Goal: Information Seeking & Learning: Learn about a topic

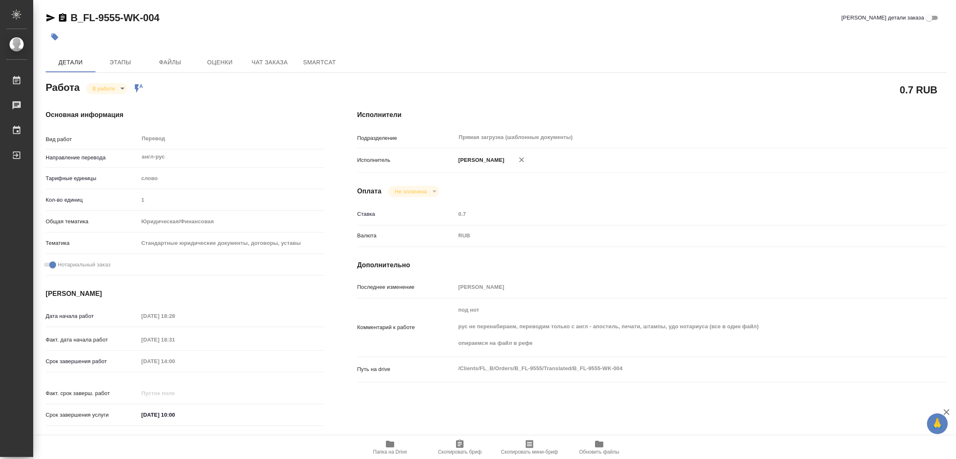
click at [91, 36] on div at bounding box center [346, 37] width 601 height 18
click at [390, 442] on icon "button" at bounding box center [390, 444] width 8 height 7
drag, startPoint x: 68, startPoint y: 10, endPoint x: 120, endPoint y: 16, distance: 52.1
click at [120, 16] on div "B_FL-9555-WK-004 Кратко детали заказа Детали Этапы Файлы Оценки Чат заказа Smar…" at bounding box center [496, 348] width 910 height 696
copy link "B_FL-9555"
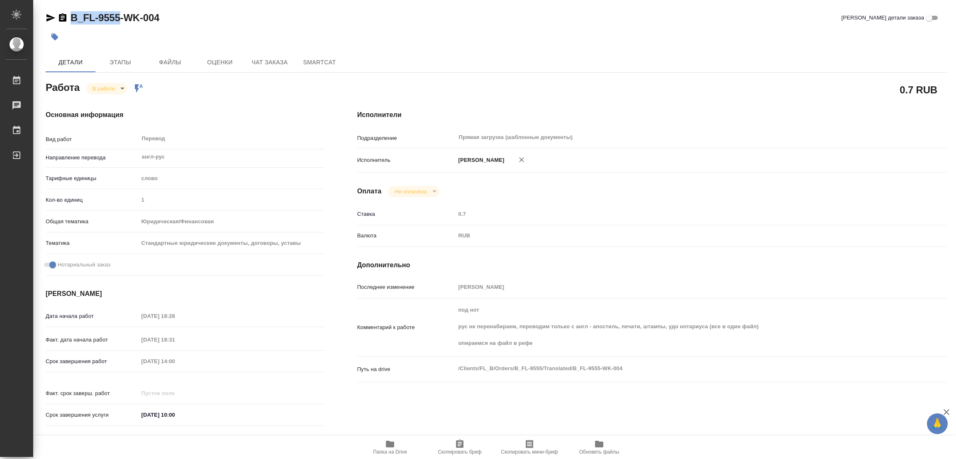
click at [449, 444] on span "Скопировать бриф" at bounding box center [460, 447] width 60 height 16
copy link "B_FL-9555"
click at [627, 202] on div "Исполнители Подразделение Прямая загрузка (шаблонные документы) ​ Исполнитель П…" at bounding box center [652, 270] width 623 height 354
drag, startPoint x: 201, startPoint y: 361, endPoint x: 73, endPoint y: 361, distance: 127.8
click at [73, 361] on div "Срок завершения работ 22.09.2025 14:00" at bounding box center [185, 361] width 278 height 15
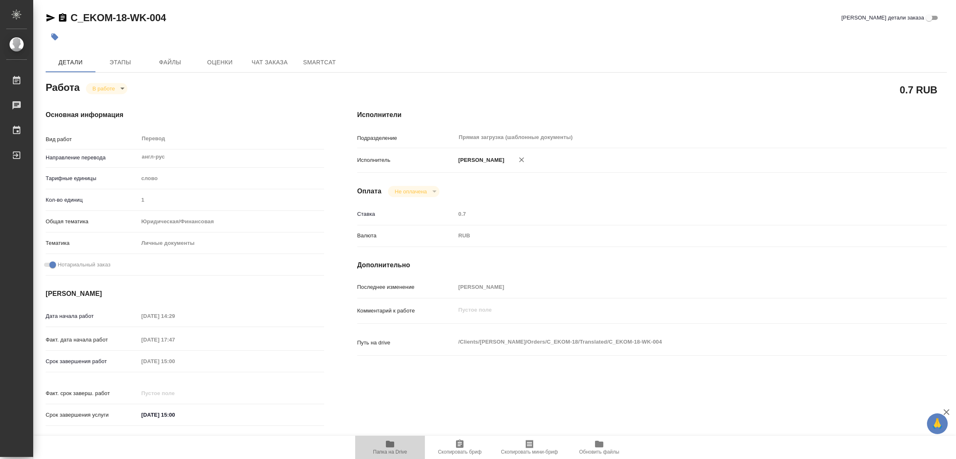
click at [390, 442] on icon "button" at bounding box center [390, 444] width 8 height 7
drag, startPoint x: 71, startPoint y: 10, endPoint x: 125, endPoint y: 23, distance: 55.8
click at [125, 23] on div "C_EKOM-18-WK-004 Кратко детали заказа Детали Этапы Файлы Оценки Чат заказа Smar…" at bounding box center [496, 348] width 910 height 696
copy link "C_EKOM-18"
click at [461, 450] on span "Скопировать бриф" at bounding box center [460, 452] width 44 height 6
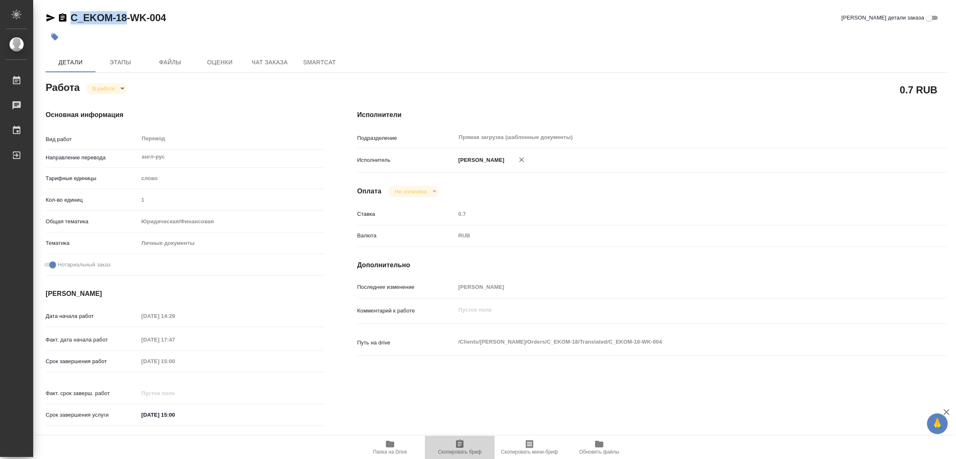
copy link "C_EKOM-18"
click at [122, 362] on div "Срок завершения работ 22.09.2025 15:00" at bounding box center [185, 361] width 278 height 15
click at [246, 117] on h4 "Основная информация" at bounding box center [185, 115] width 278 height 10
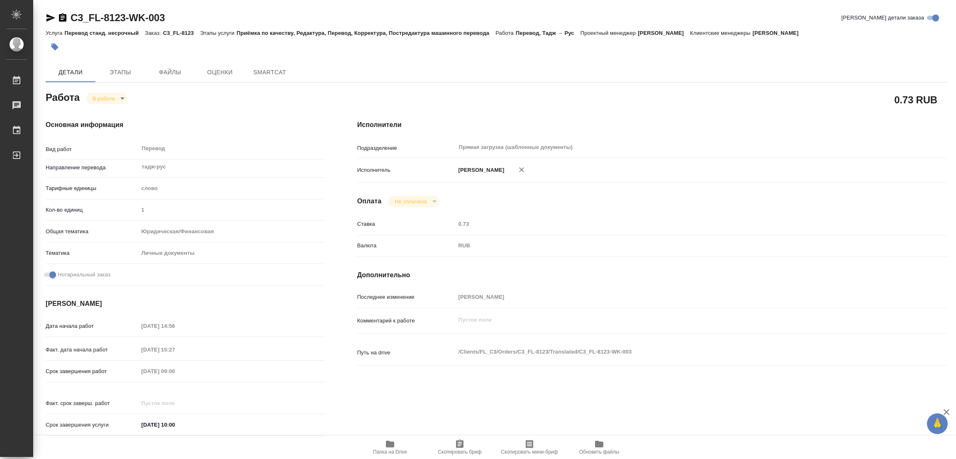
type textarea "x"
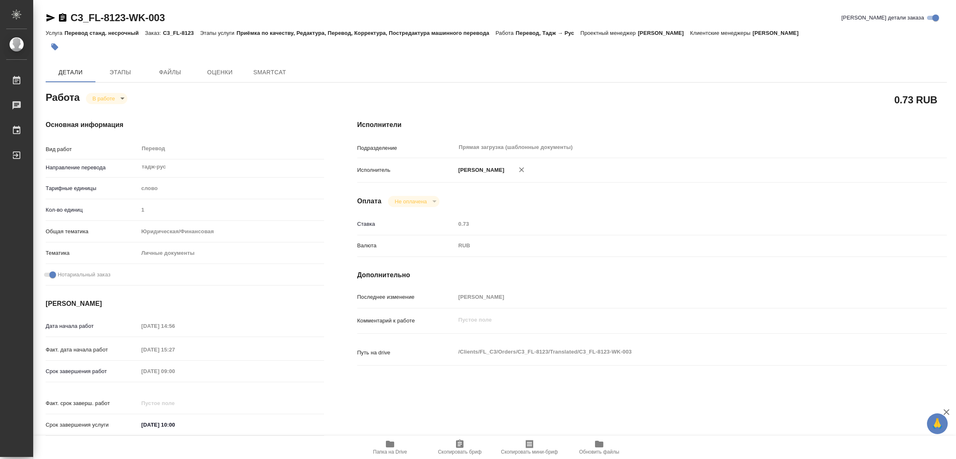
type textarea "x"
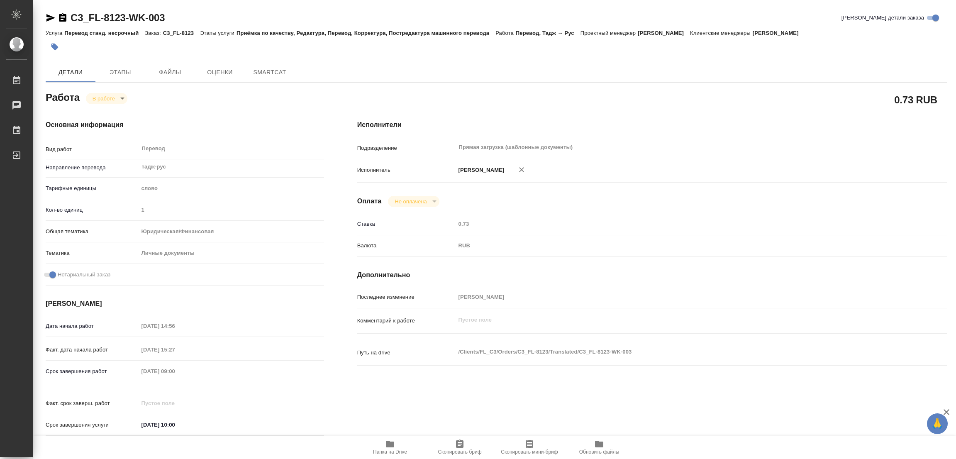
type textarea "x"
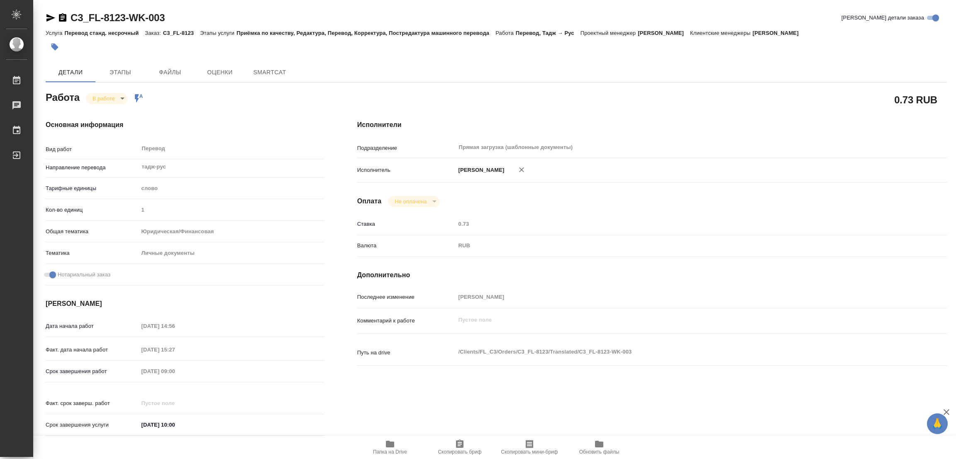
type textarea "x"
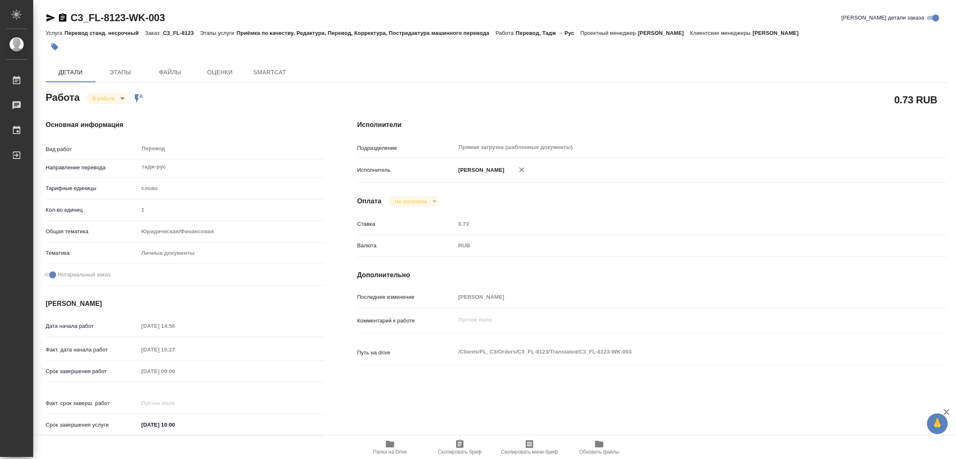
type textarea "x"
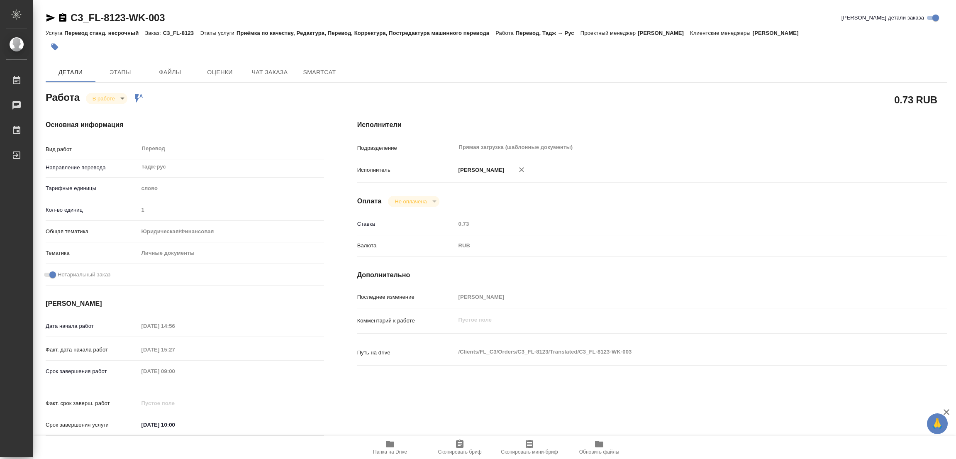
type textarea "x"
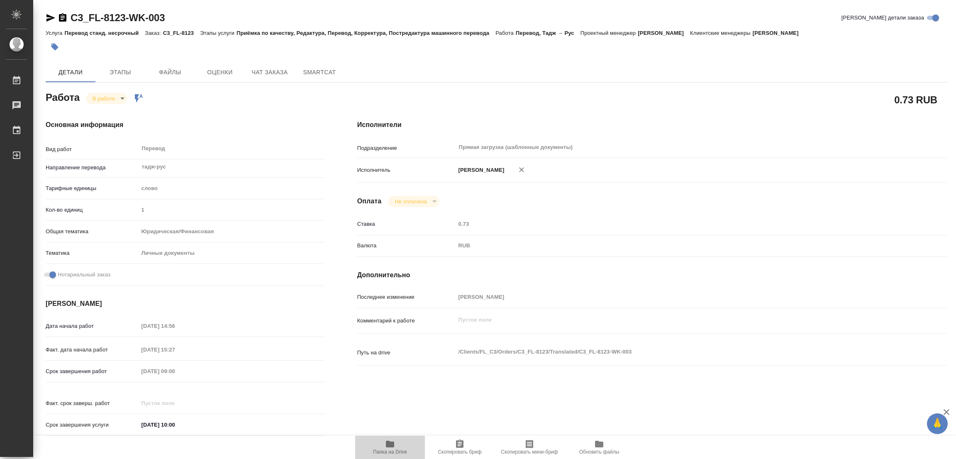
type textarea "x"
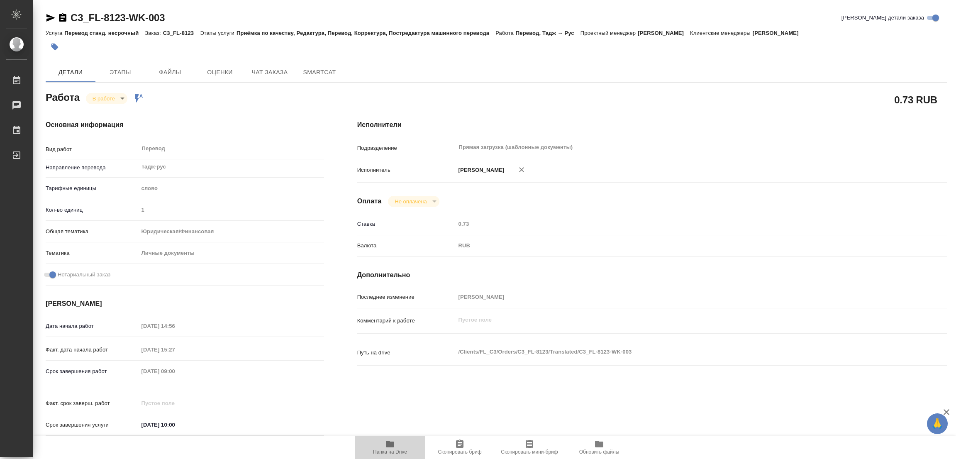
click at [388, 446] on icon "button" at bounding box center [390, 444] width 8 height 7
drag, startPoint x: 68, startPoint y: 9, endPoint x: 126, endPoint y: 17, distance: 58.3
click at [126, 17] on div "C3_FL-8123-WK-003 Кратко детали заказа Услуга Перевод станд. несрочный Заказ: C…" at bounding box center [496, 353] width 910 height 706
copy link "C3_FL-8123"
click at [452, 453] on span "Скопировать бриф" at bounding box center [460, 452] width 44 height 6
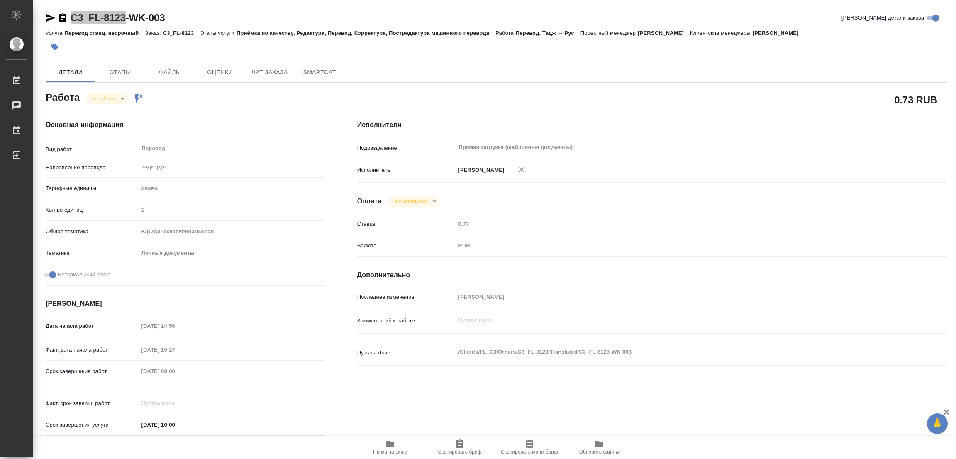
copy link "C3_FL-8123"
click at [604, 72] on div "Детали Этапы Файлы Оценки Чат заказа SmartCat" at bounding box center [496, 72] width 901 height 20
click at [129, 373] on div "Срок завершения работ 22.09.2025 09:00" at bounding box center [185, 371] width 278 height 15
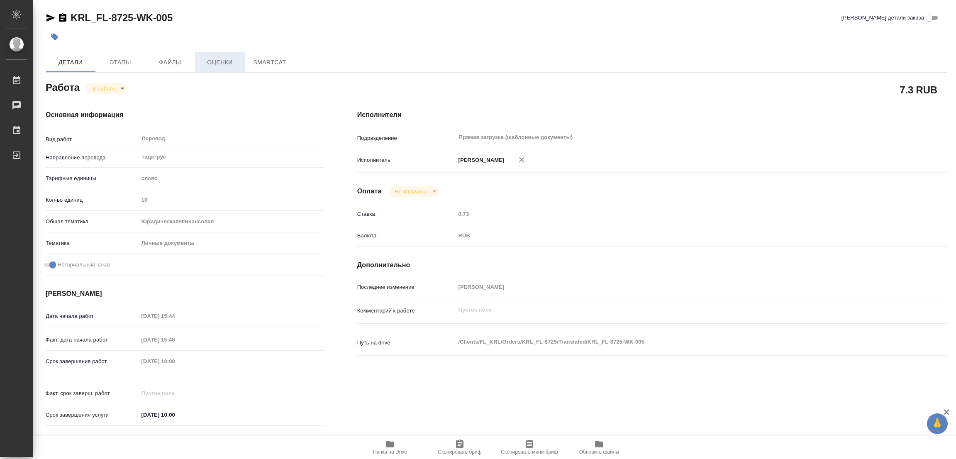
type textarea "x"
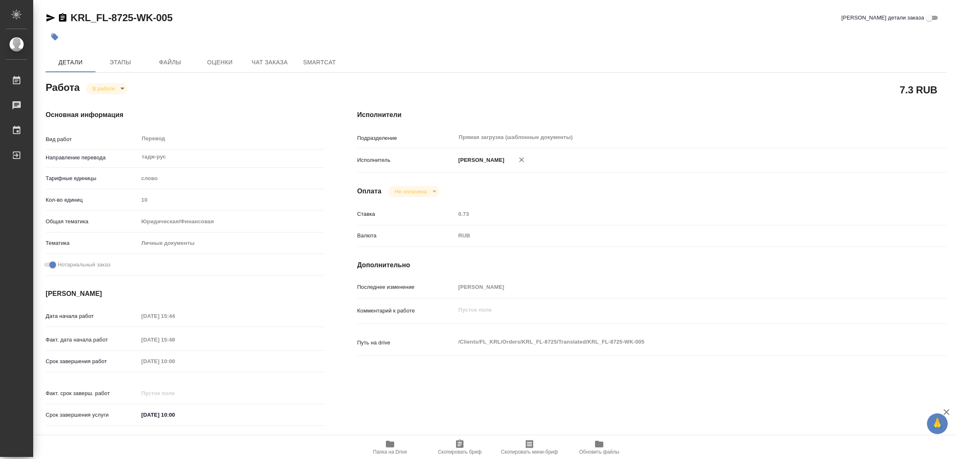
type textarea "x"
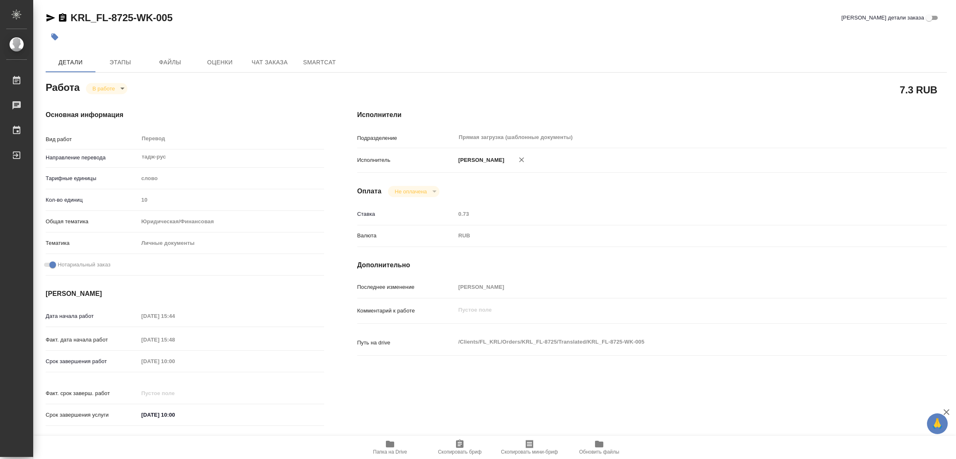
type textarea "x"
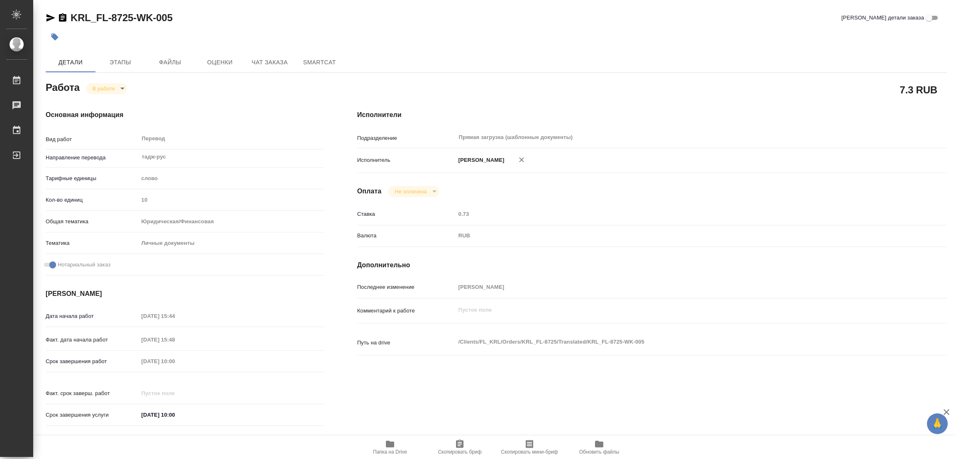
type textarea "x"
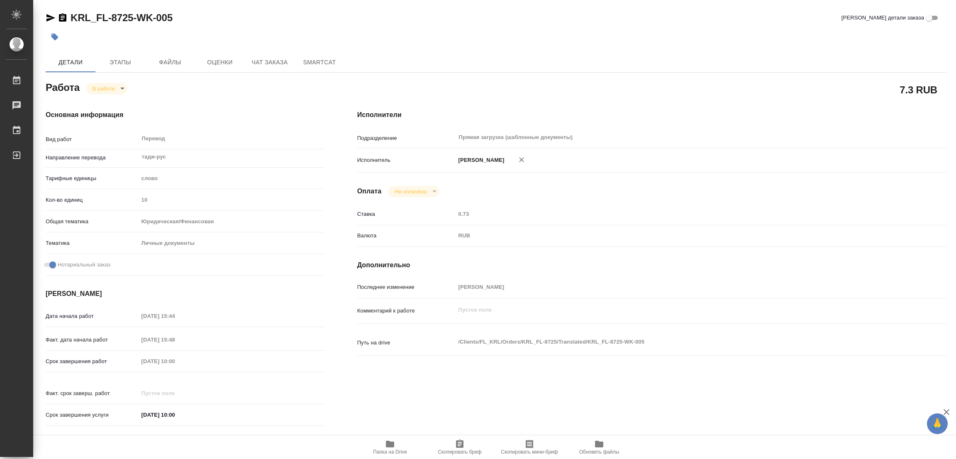
type textarea "x"
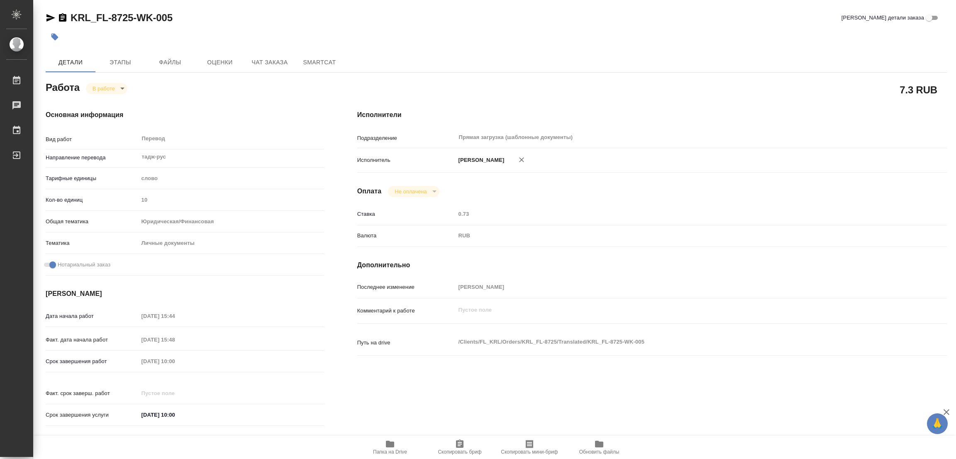
type textarea "x"
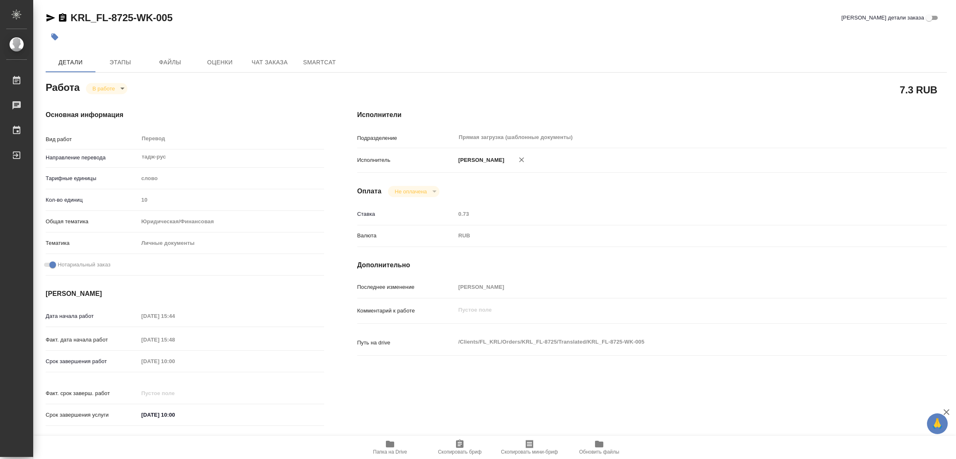
type textarea "x"
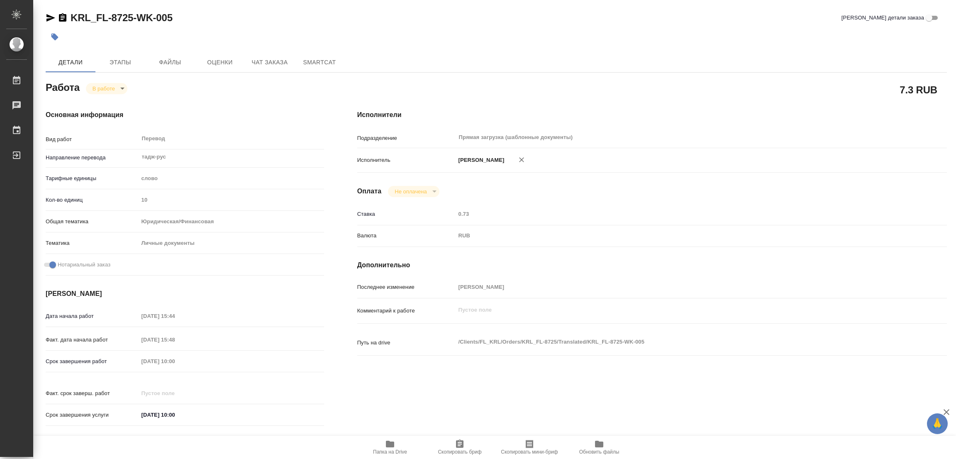
click at [387, 442] on icon "button" at bounding box center [390, 444] width 8 height 7
type textarea "x"
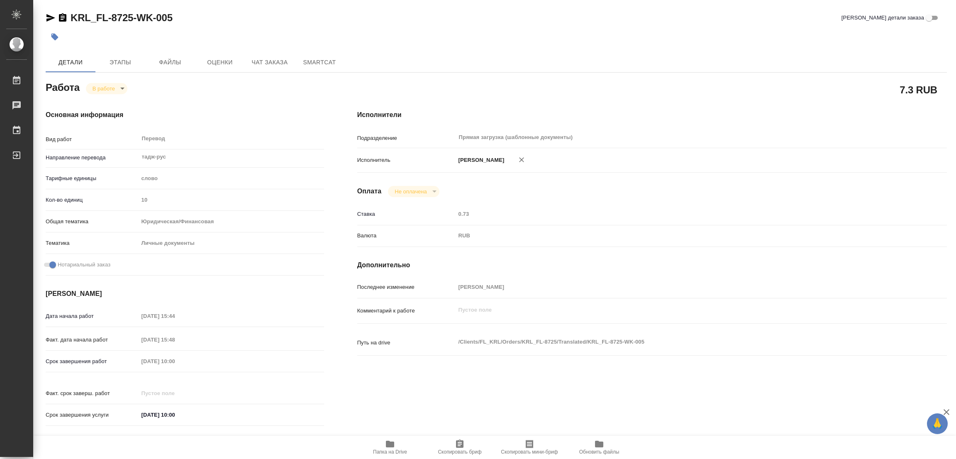
type textarea "x"
drag, startPoint x: 68, startPoint y: 11, endPoint x: 132, endPoint y: 16, distance: 64.1
click at [132, 16] on div "KRL_FL-8725-WK-005" at bounding box center [109, 17] width 127 height 13
copy link "KRL_FL-8725"
type textarea "x"
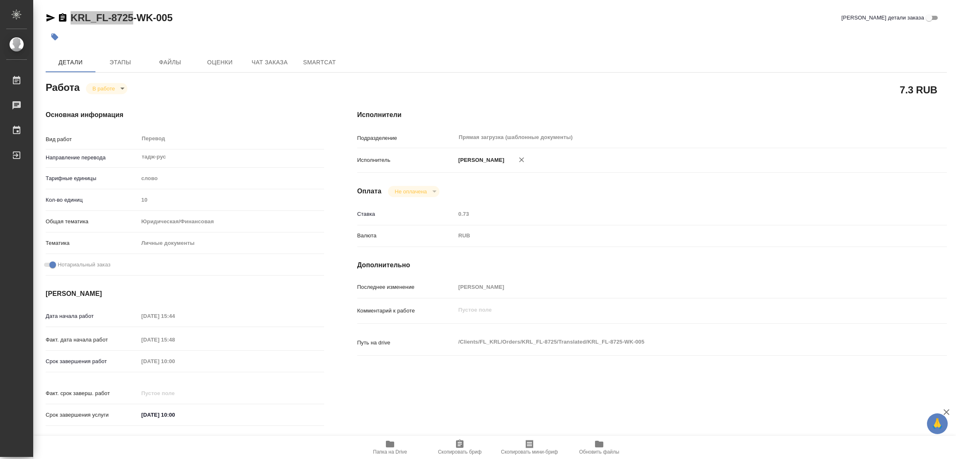
type textarea "x"
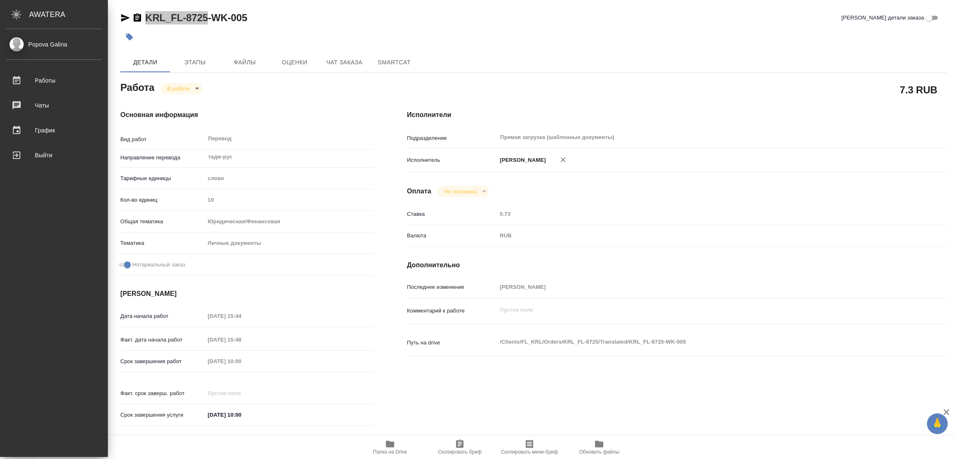
type textarea "x"
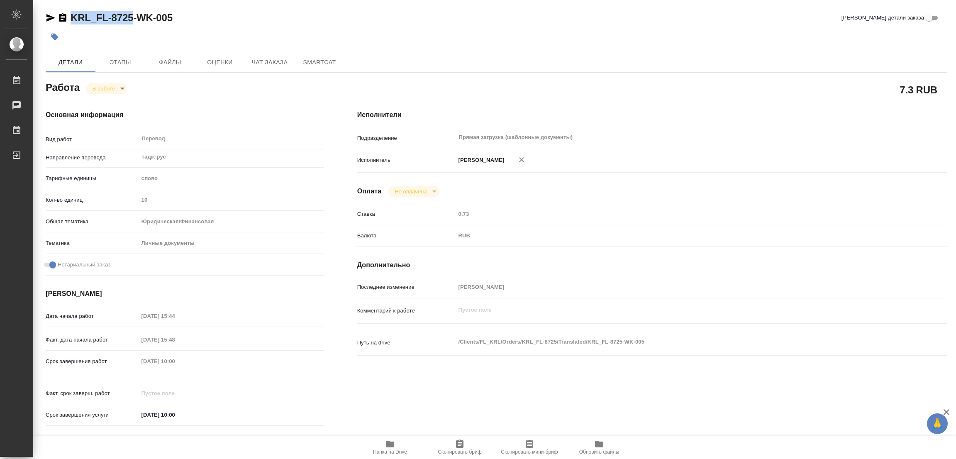
click at [463, 448] on icon "button" at bounding box center [460, 444] width 10 height 10
copy link "KRL_FL-8725"
type textarea "x"
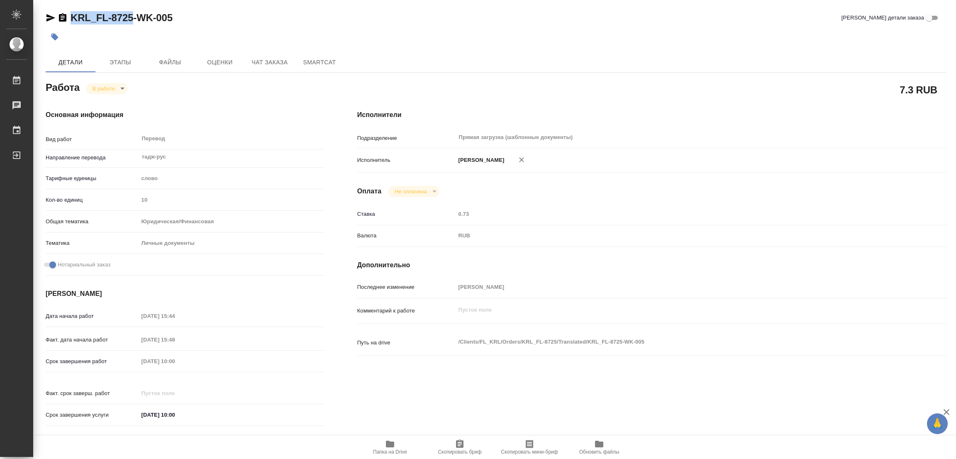
type textarea "x"
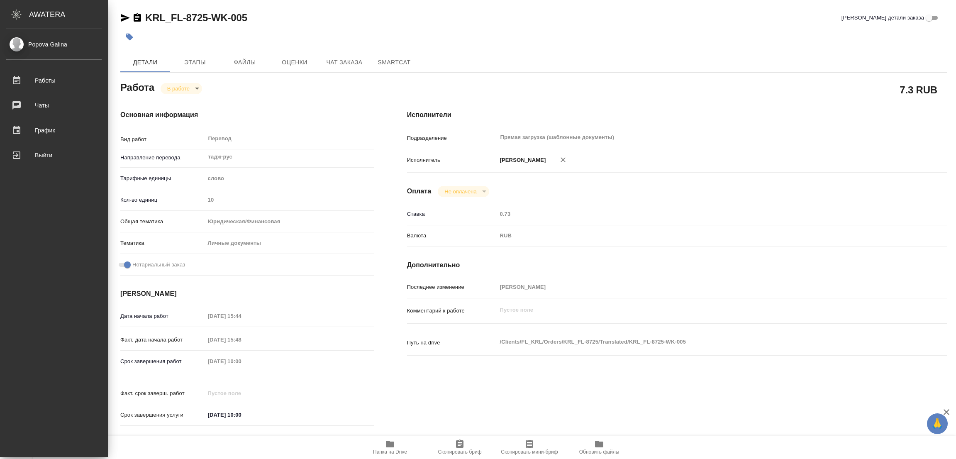
type textarea "x"
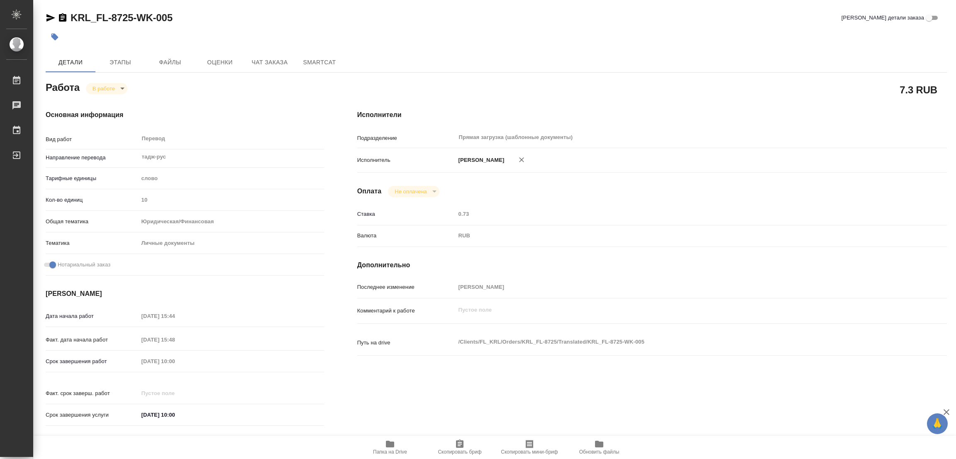
click at [111, 351] on div "Дата начала работ 19.09.2025 15:44 Факт. дата начала работ 19.09.2025 15:48 Сро…" at bounding box center [185, 370] width 278 height 122
type textarea "x"
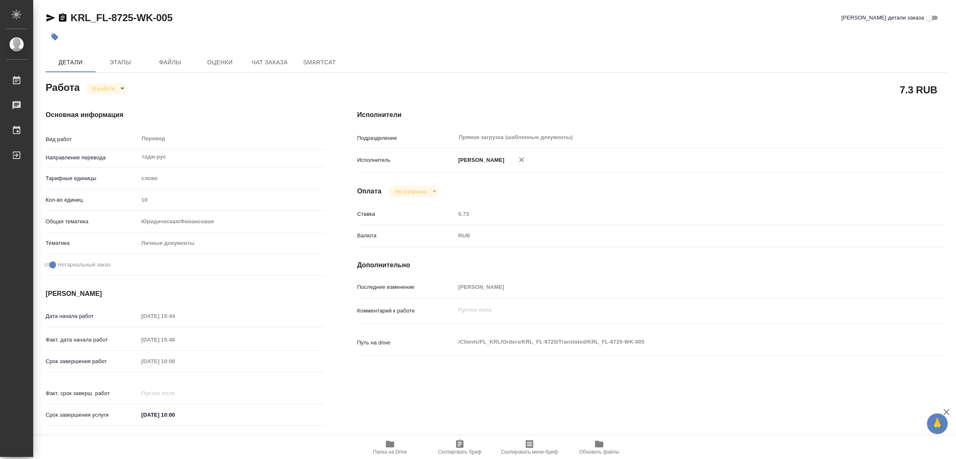
type textarea "x"
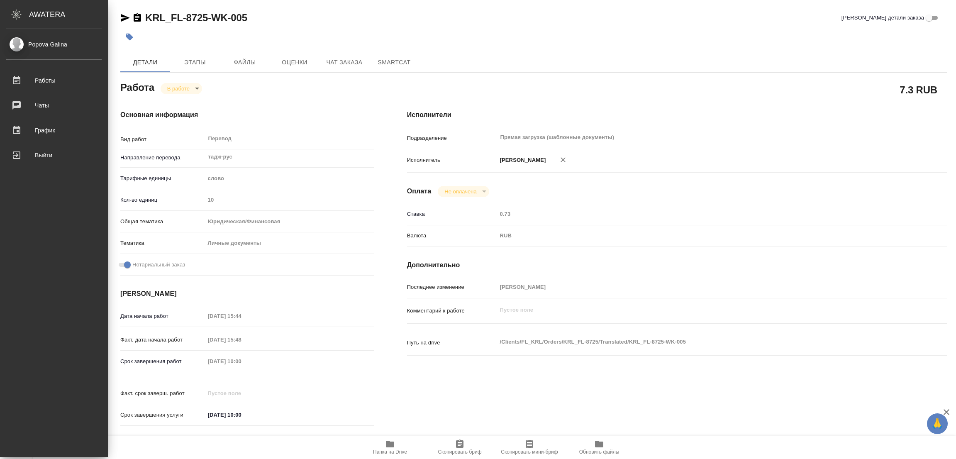
type textarea "x"
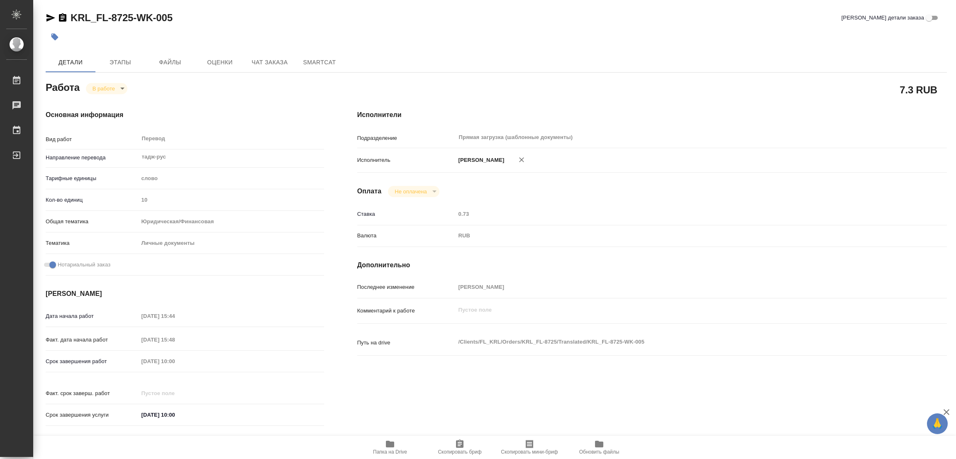
click at [255, 117] on h4 "Основная информация" at bounding box center [185, 115] width 278 height 10
type textarea "x"
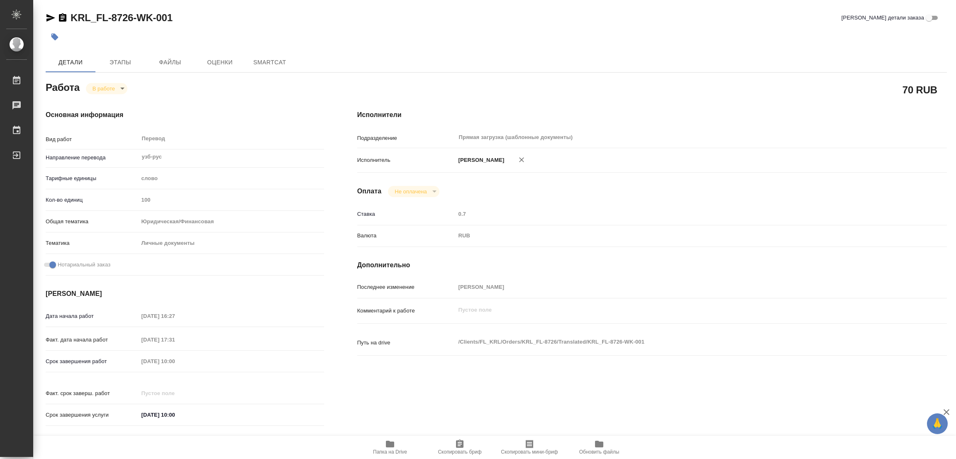
type textarea "x"
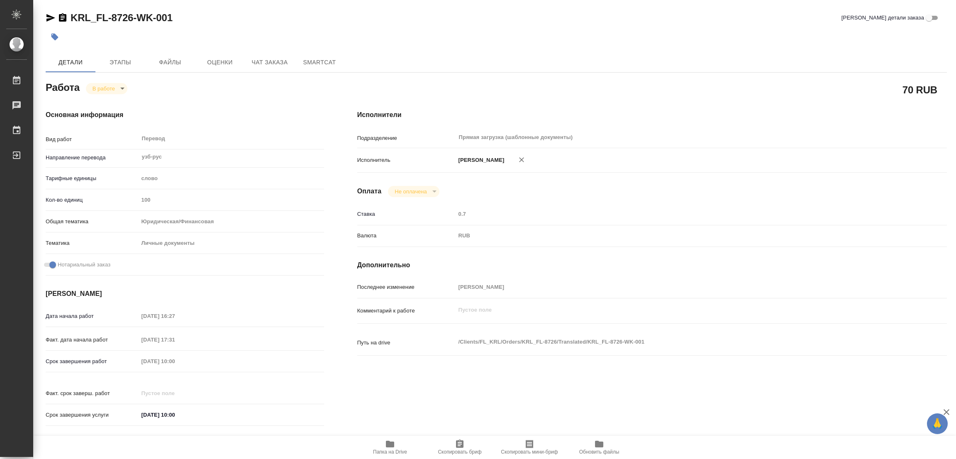
type textarea "x"
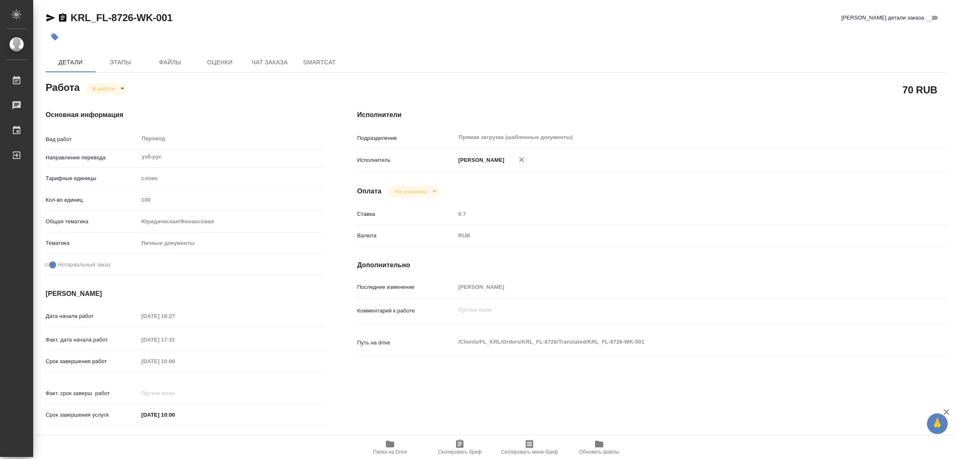
type textarea "x"
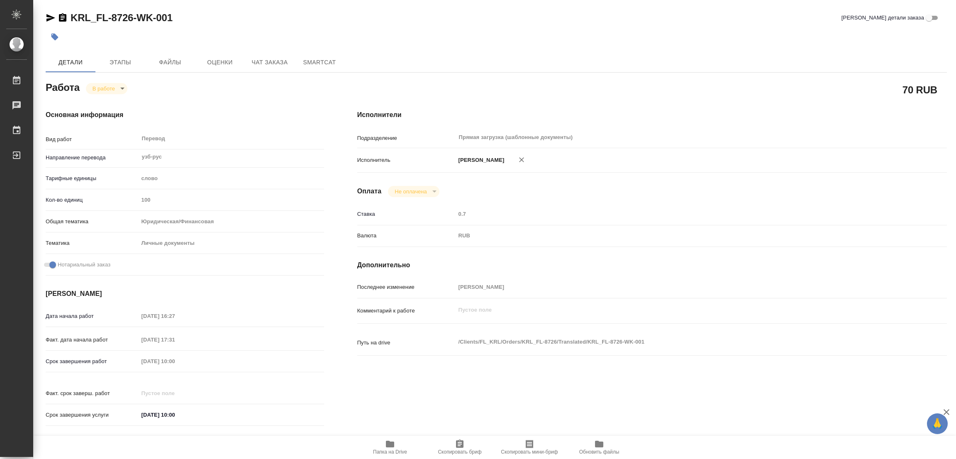
type textarea "x"
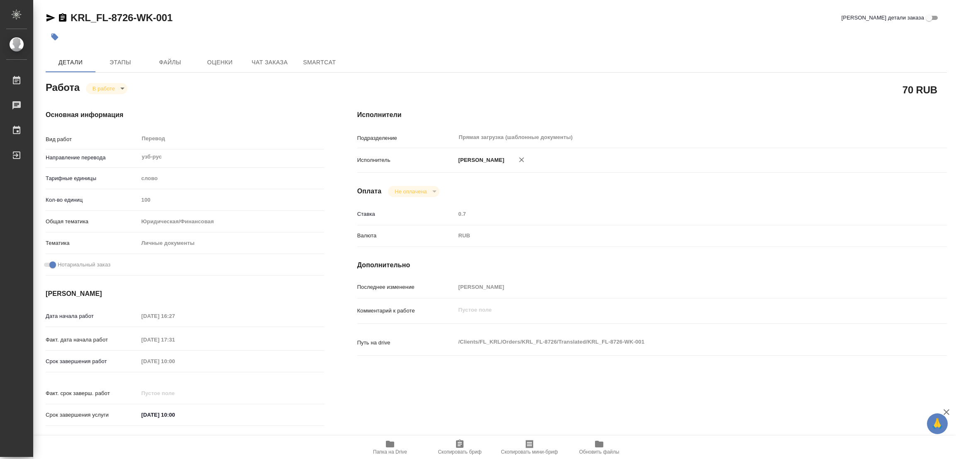
type textarea "x"
click at [395, 450] on span "Папка на Drive" at bounding box center [390, 452] width 34 height 6
drag, startPoint x: 67, startPoint y: 9, endPoint x: 133, endPoint y: 15, distance: 66.3
click at [133, 15] on div "KRL_FL-8726-WK-001 Кратко детали заказа Детали Этапы Файлы Оценки Чат заказа Sm…" at bounding box center [496, 348] width 910 height 696
copy link "KRL_FL-8726"
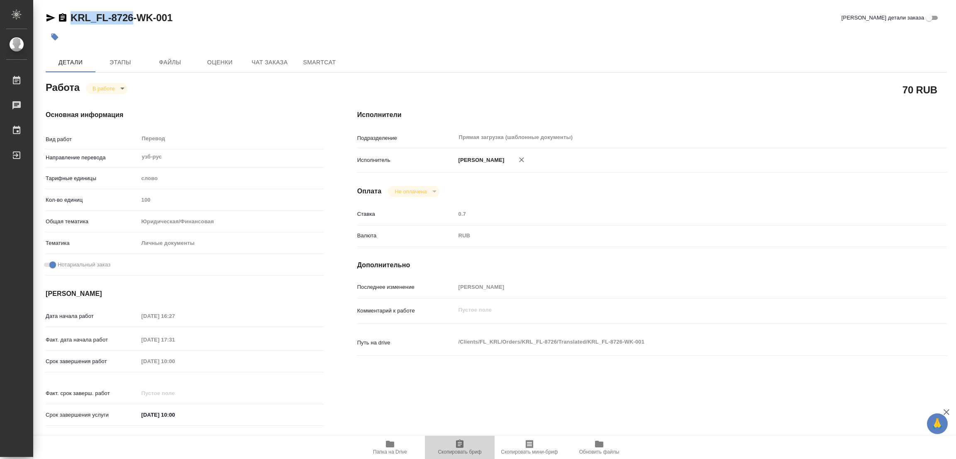
click at [453, 444] on span "Скопировать бриф" at bounding box center [460, 447] width 60 height 16
copy link "KRL_FL-8726"
click at [93, 363] on div "Срок завершения работ 22.09.2025 10:00" at bounding box center [185, 361] width 278 height 15
